Goal: Task Accomplishment & Management: Manage account settings

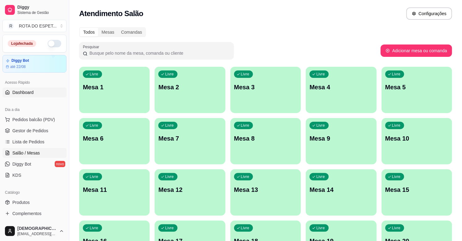
click at [23, 91] on span "Dashboard" at bounding box center [22, 92] width 21 height 6
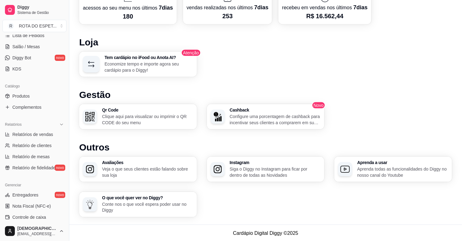
scroll to position [203, 0]
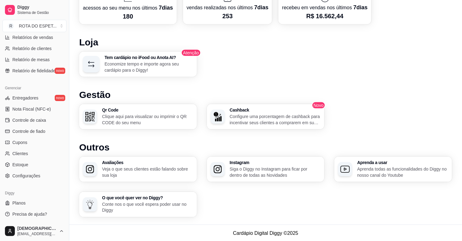
click at [31, 181] on div "Gerenciar Entregadores novo Nota Fiscal (NFC-e) Controle de caixa Controle de f…" at bounding box center [34, 132] width 69 height 103
click at [32, 173] on span "Configurações" at bounding box center [26, 176] width 28 height 6
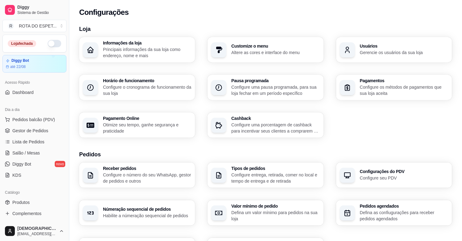
click at [51, 43] on button "button" at bounding box center [55, 43] width 14 height 7
click at [391, 93] on p "Configure os métodos de pagamentos que sua loja aceita" at bounding box center [404, 90] width 88 height 12
click at [24, 165] on span "Diggy Bot" at bounding box center [21, 164] width 19 height 6
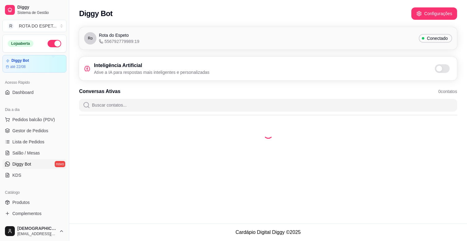
click at [446, 68] on span at bounding box center [442, 68] width 15 height 9
click at [439, 70] on input "checkbox" at bounding box center [437, 72] width 4 height 4
click at [443, 7] on button "Configurações" at bounding box center [434, 13] width 46 height 12
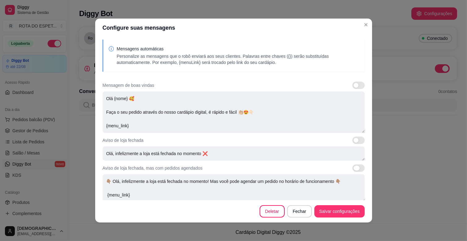
click at [355, 169] on span at bounding box center [358, 167] width 12 height 7
click at [355, 169] on input "checkbox" at bounding box center [354, 171] width 4 height 4
checkbox input "true"
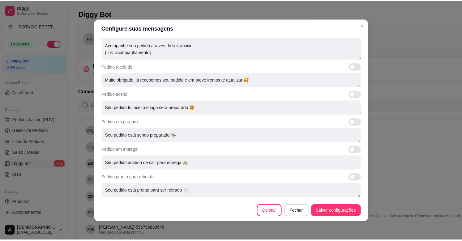
scroll to position [1, 0]
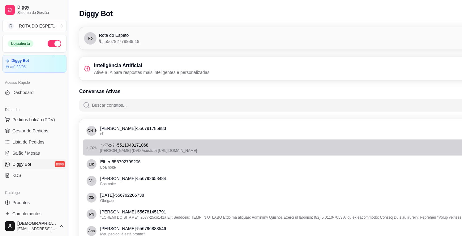
click at [402, 144] on p "♤♡◇♧ - 5511940171068" at bounding box center [300, 145] width 401 height 6
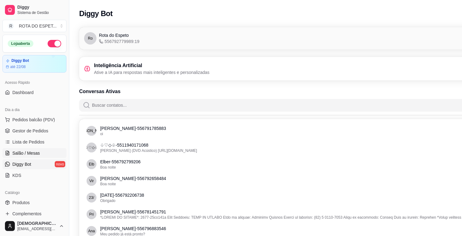
click at [31, 150] on span "Salão / Mesas" at bounding box center [26, 153] width 28 height 6
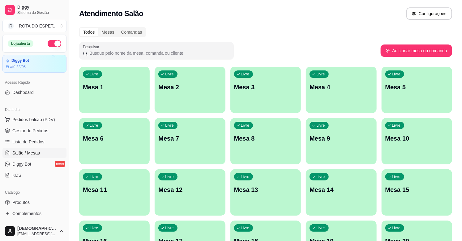
scroll to position [34, 0]
